Goal: Transaction & Acquisition: Purchase product/service

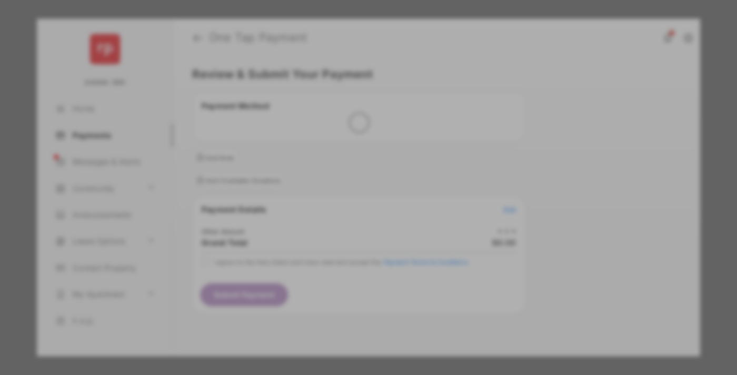
click at [349, 170] on div "Other Amount" at bounding box center [349, 179] width 171 height 18
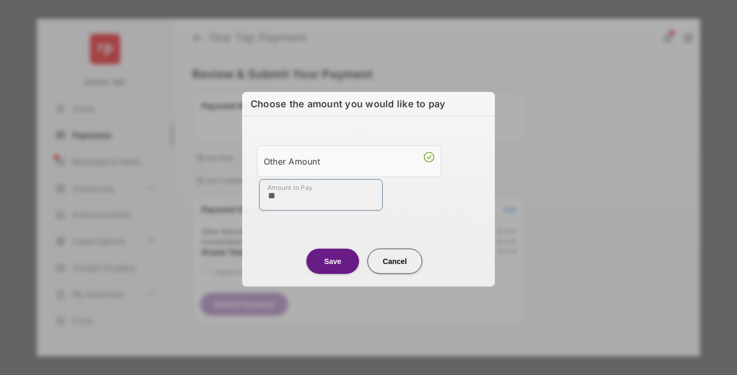
type input "**"
click at [333, 260] on button "Save" at bounding box center [332, 261] width 53 height 25
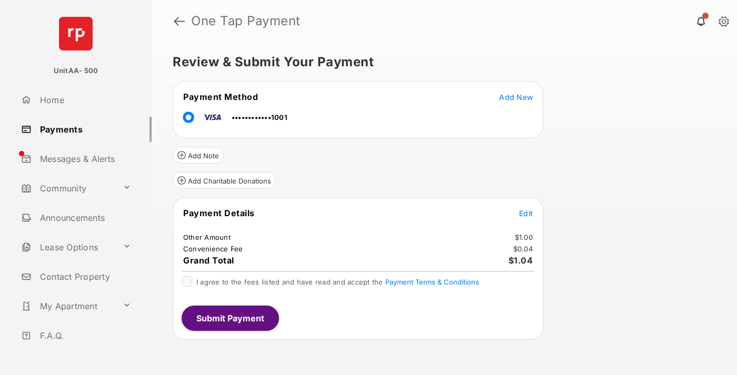
click at [526, 213] on span "Edit" at bounding box center [526, 213] width 14 height 9
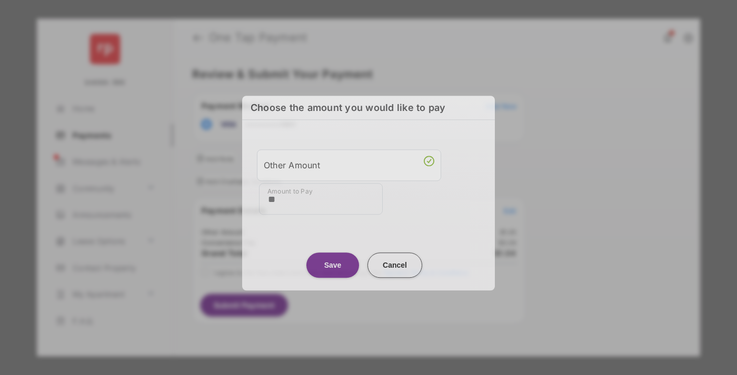
click at [333, 265] on button "Save" at bounding box center [332, 265] width 53 height 25
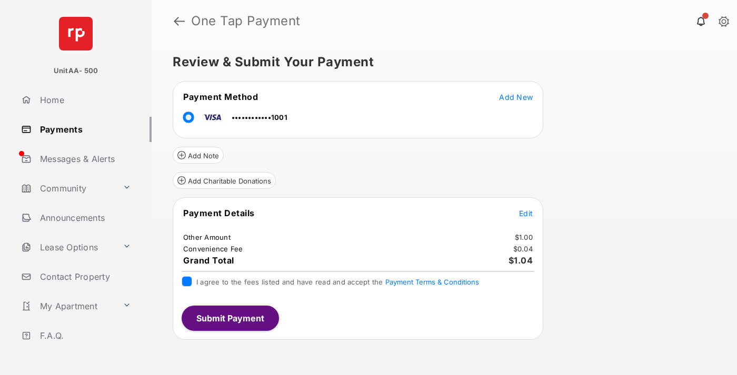
click at [230, 318] on button "Submit Payment" at bounding box center [230, 318] width 97 height 25
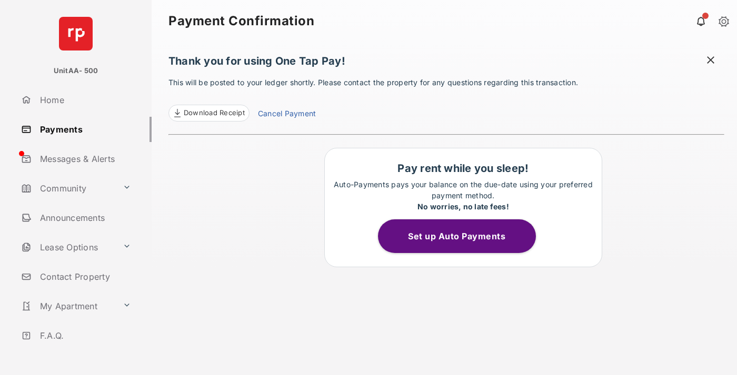
click at [82, 129] on link "Payments" at bounding box center [84, 129] width 135 height 25
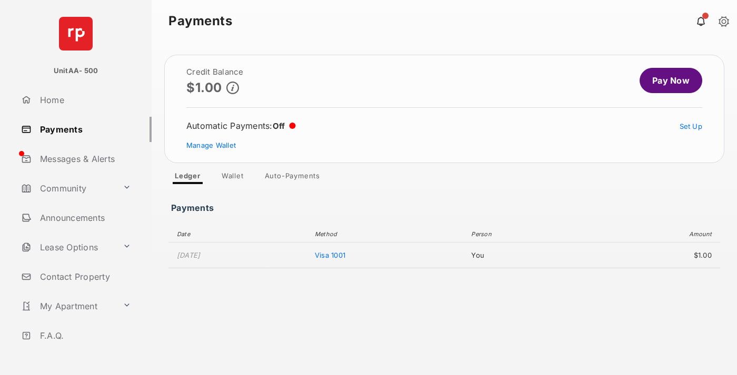
click at [667, 81] on link "Pay Now" at bounding box center [671, 80] width 63 height 25
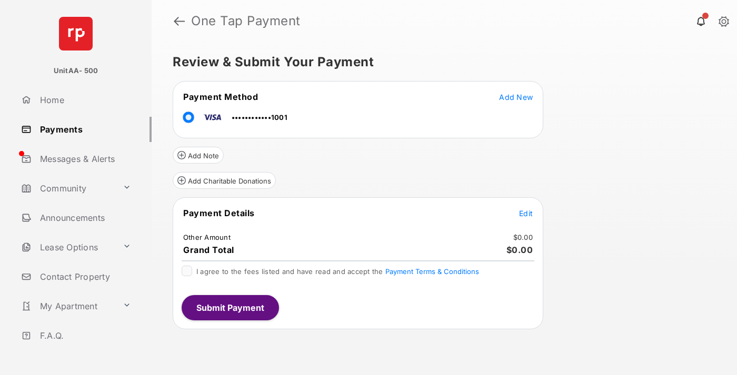
click at [526, 213] on span "Edit" at bounding box center [526, 213] width 14 height 9
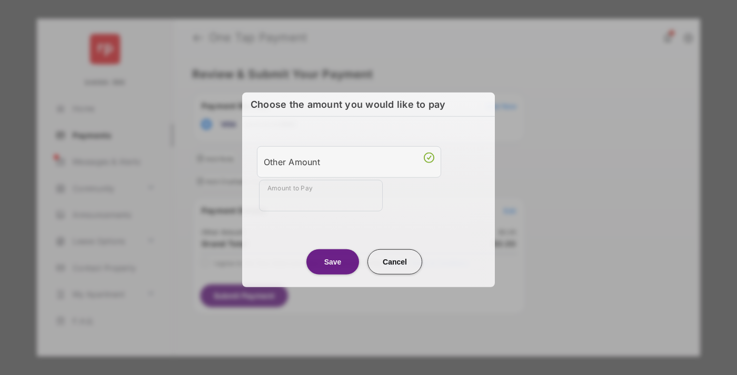
click at [349, 160] on div "Other Amount" at bounding box center [349, 162] width 171 height 18
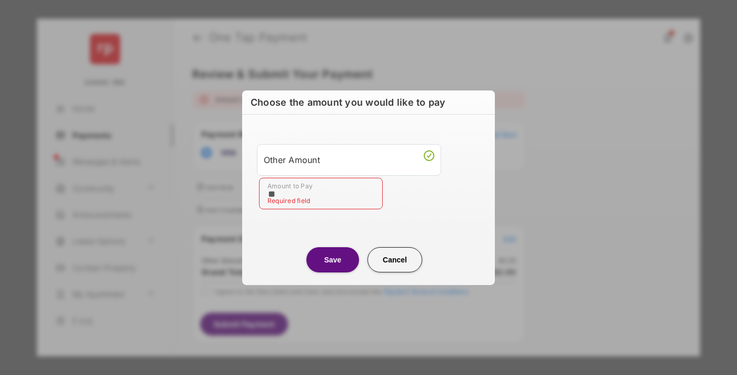
type input "**"
click at [333, 260] on button "Save" at bounding box center [332, 259] width 53 height 25
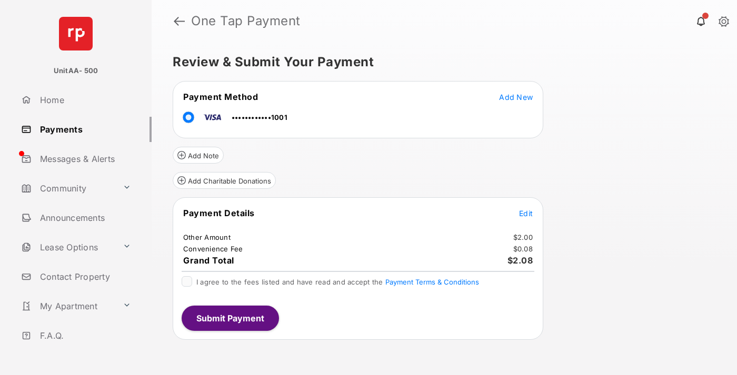
click at [230, 318] on button "Submit Payment" at bounding box center [230, 318] width 97 height 25
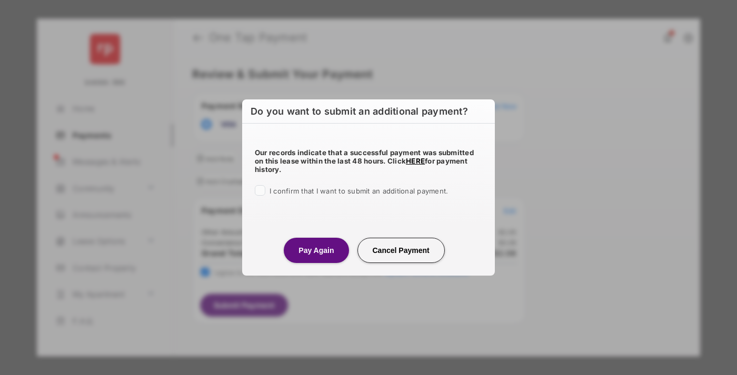
click at [316, 250] on button "Pay Again" at bounding box center [316, 250] width 65 height 25
